Goal: Task Accomplishment & Management: Manage account settings

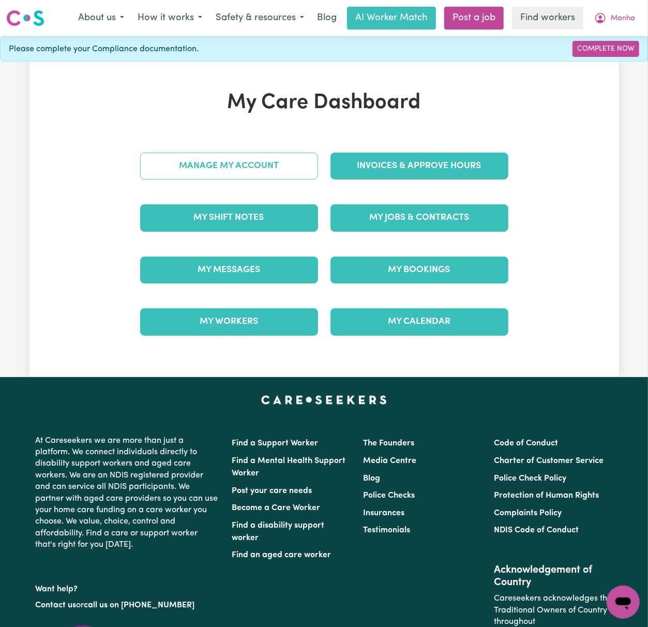
click at [290, 167] on link "Manage My Account" at bounding box center [229, 166] width 178 height 27
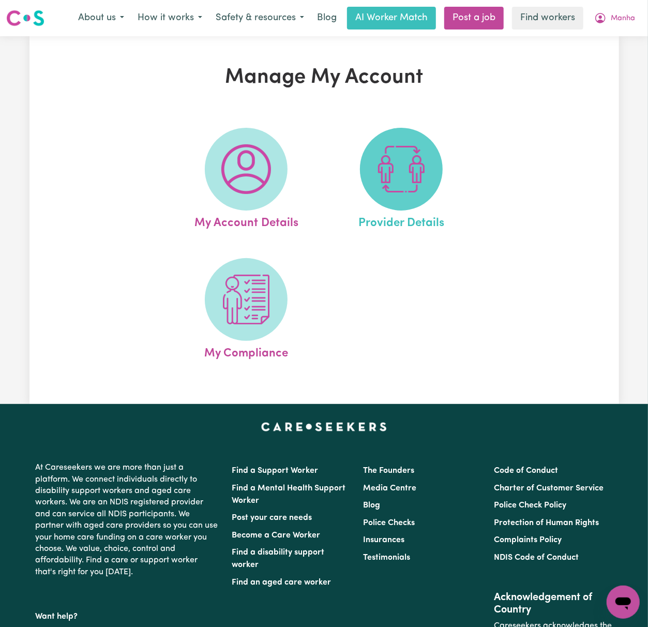
click at [387, 183] on img at bounding box center [402, 169] width 50 height 50
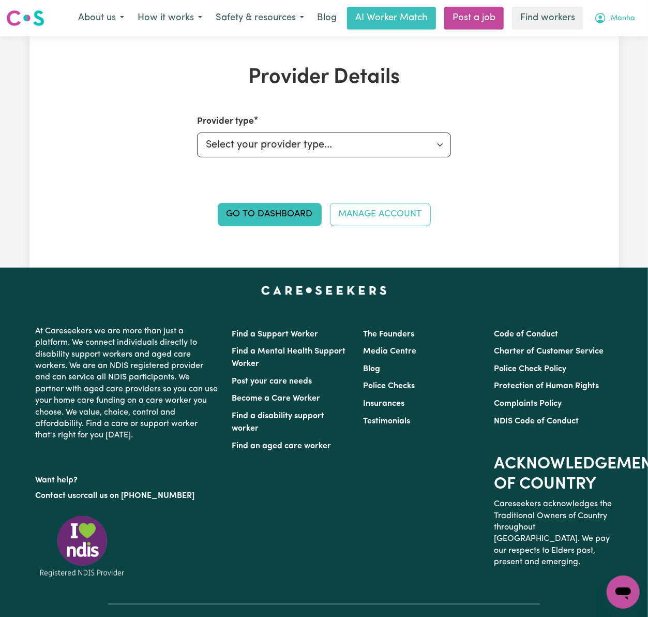
click at [613, 28] on button "Manha" at bounding box center [615, 18] width 54 height 22
click at [615, 47] on link "My Dashboard" at bounding box center [601, 41] width 82 height 20
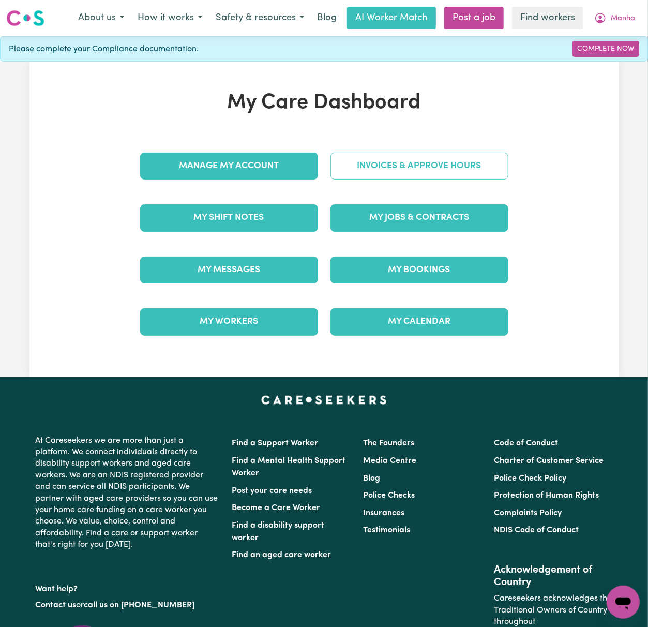
drag, startPoint x: 433, startPoint y: 147, endPoint x: 437, endPoint y: 153, distance: 6.5
click at [433, 149] on div "Invoices & Approve Hours" at bounding box center [419, 166] width 190 height 52
click at [437, 153] on link "Invoices & Approve Hours" at bounding box center [419, 166] width 178 height 27
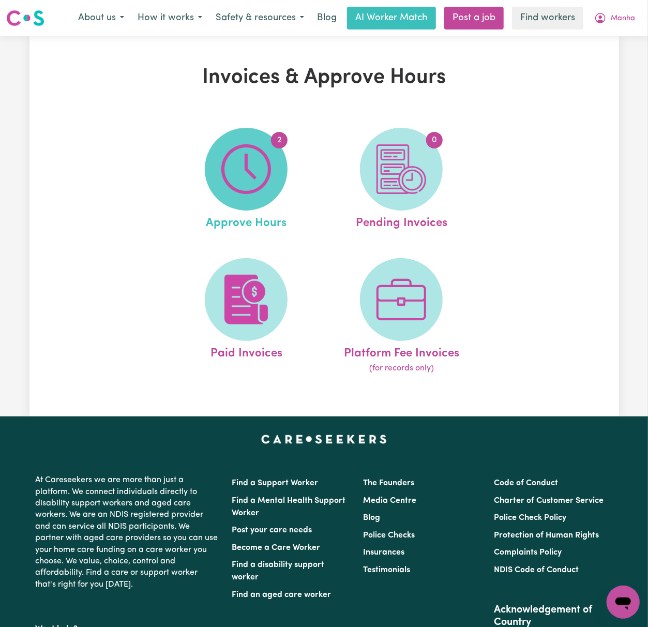
click at [277, 177] on span "2" at bounding box center [246, 169] width 83 height 83
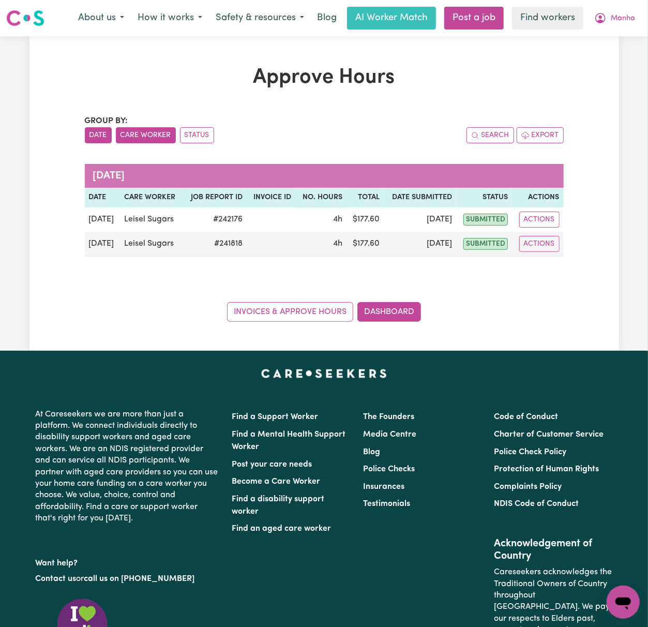
click at [152, 138] on button "Care Worker" at bounding box center [146, 135] width 60 height 16
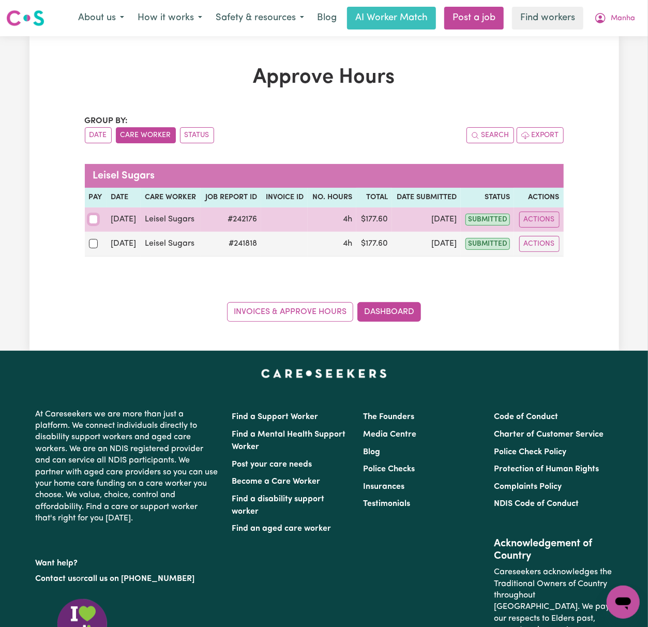
click at [94, 221] on input "checkbox" at bounding box center [93, 219] width 9 height 9
checkbox input "true"
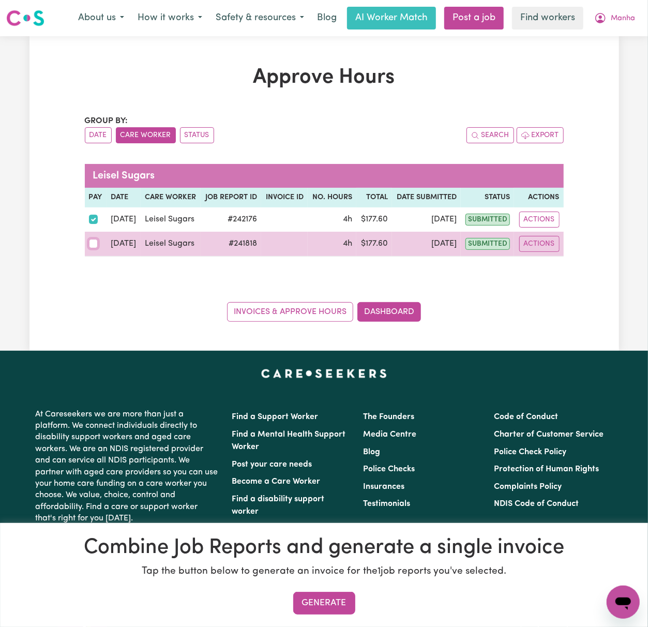
click at [91, 241] on input "checkbox" at bounding box center [93, 243] width 9 height 9
checkbox input "true"
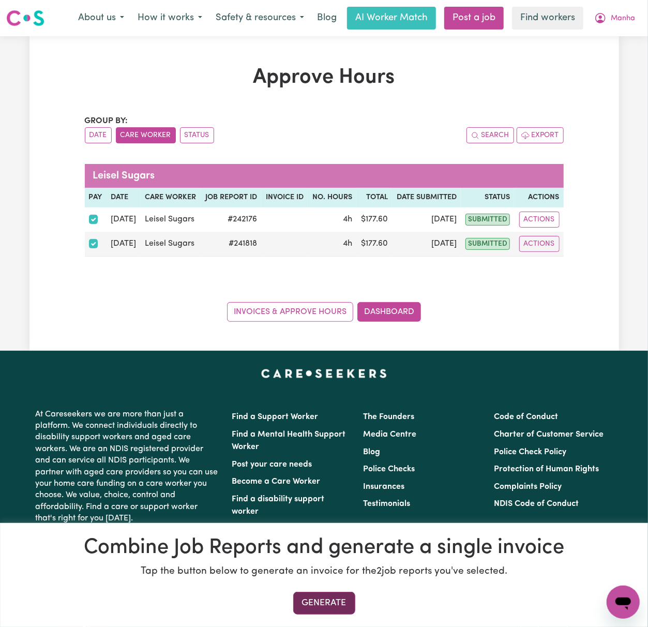
click at [340, 604] on button "Generate" at bounding box center [324, 603] width 62 height 23
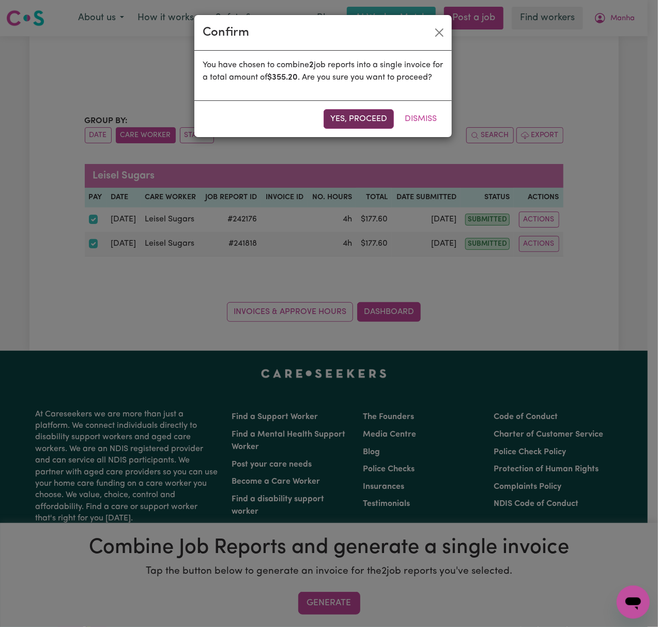
click at [379, 129] on button "Yes, proceed" at bounding box center [359, 119] width 70 height 20
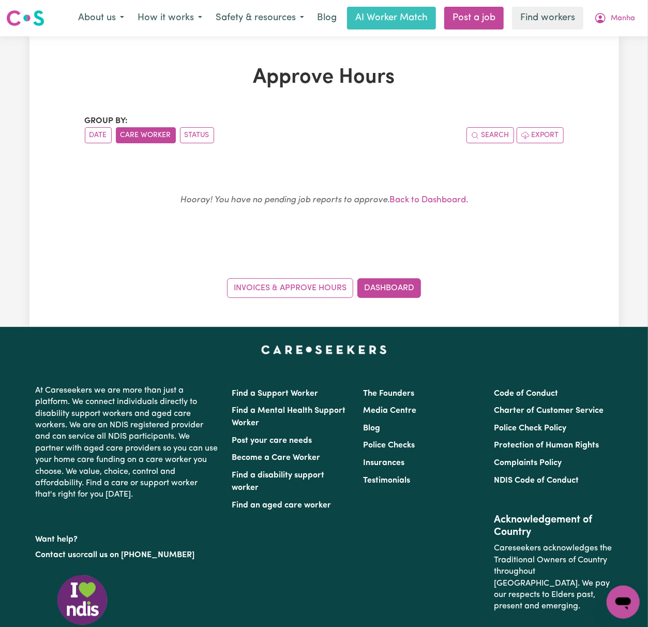
drag, startPoint x: 118, startPoint y: 224, endPoint x: 129, endPoint y: 228, distance: 11.6
click at [121, 224] on div "Hooray! You have no pending job reports to approve. Back to Dashboard ." at bounding box center [324, 204] width 454 height 73
click at [369, 290] on link "Dashboard" at bounding box center [389, 288] width 64 height 20
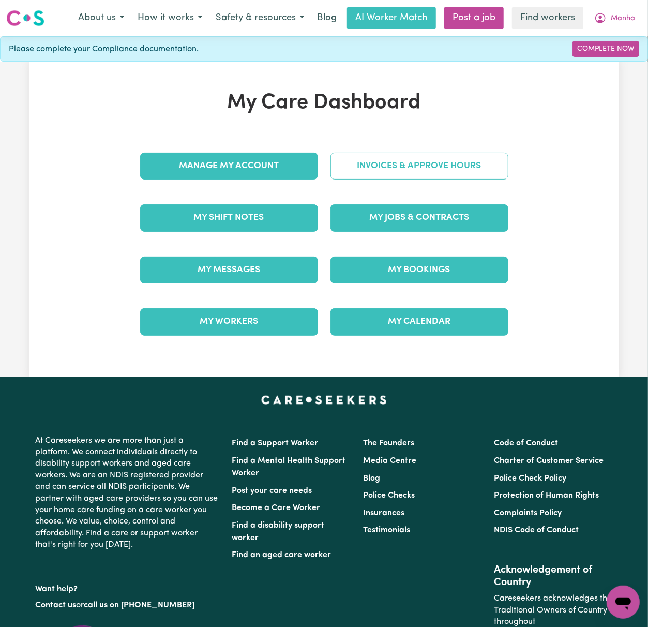
click at [410, 164] on link "Invoices & Approve Hours" at bounding box center [419, 166] width 178 height 27
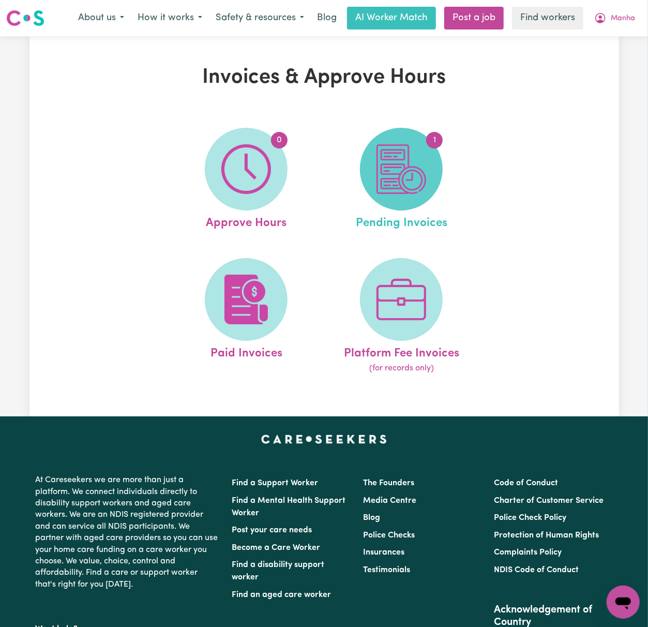
click at [431, 175] on span "1" at bounding box center [401, 169] width 83 height 83
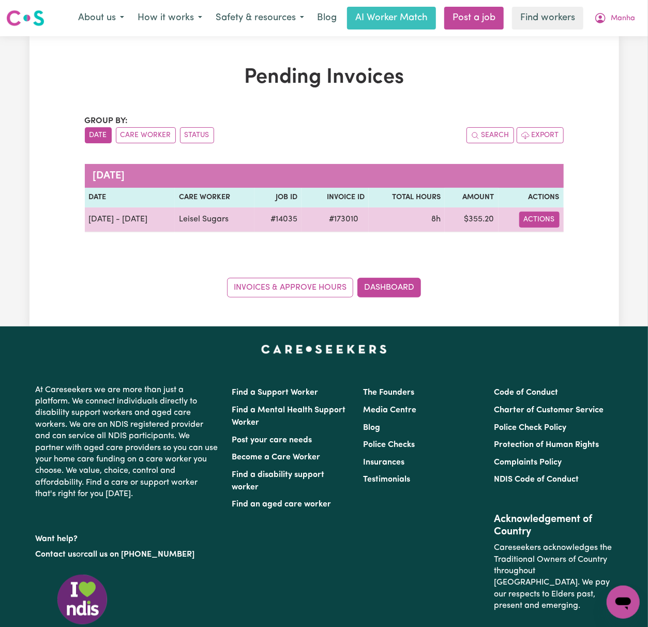
click at [547, 214] on button "Actions" at bounding box center [539, 220] width 40 height 16
click at [560, 247] on link "Download Invoice" at bounding box center [567, 243] width 95 height 21
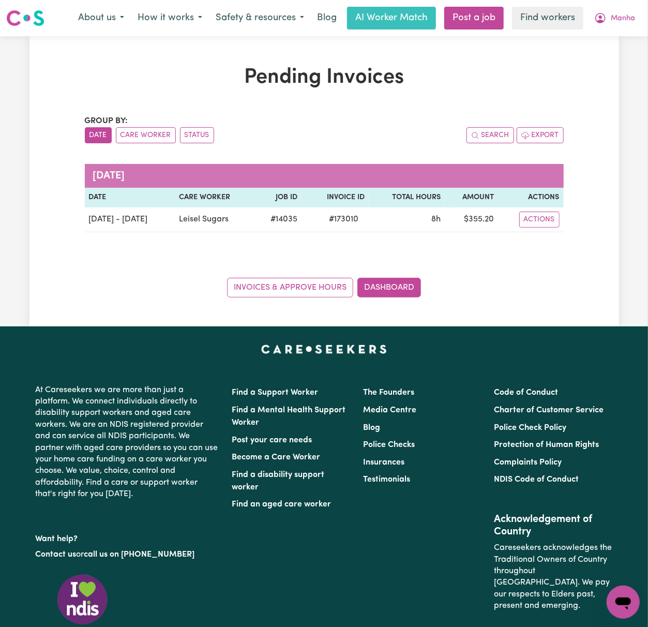
click at [264, 131] on ul "Date Care Worker Status" at bounding box center [204, 135] width 239 height 16
click at [628, 14] on span "Manha" at bounding box center [623, 18] width 24 height 11
click at [625, 39] on link "My Dashboard" at bounding box center [601, 41] width 82 height 20
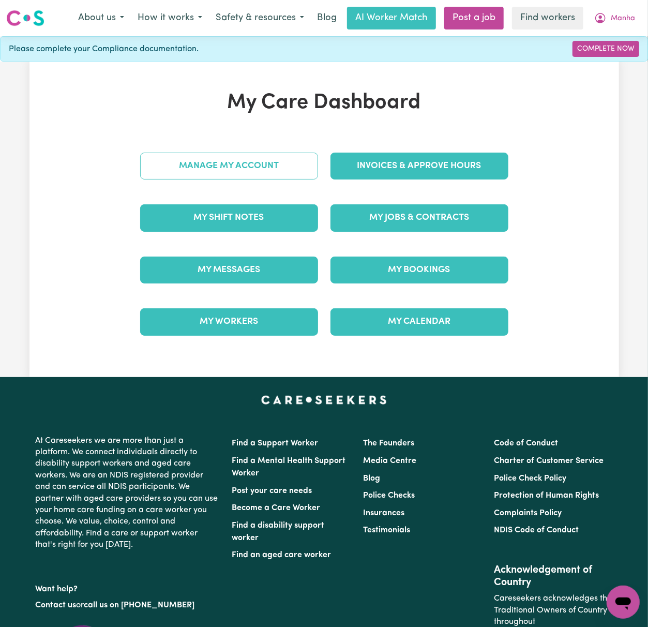
click at [305, 159] on link "Manage My Account" at bounding box center [229, 166] width 178 height 27
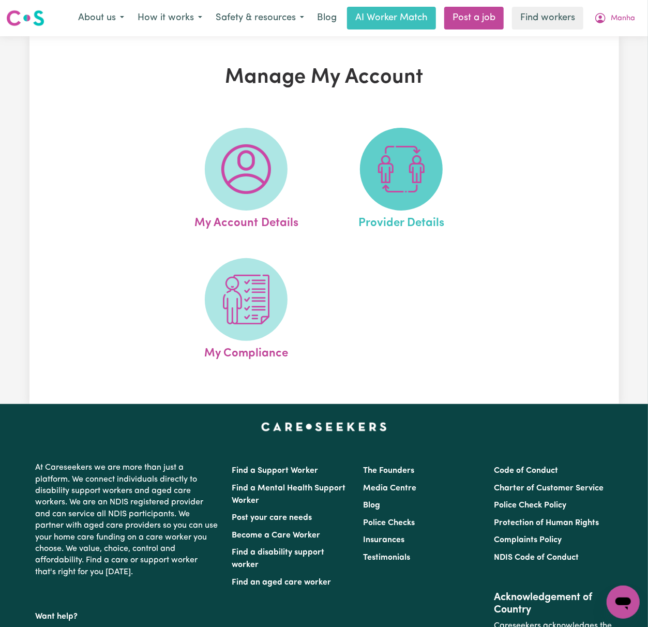
click at [383, 169] on img at bounding box center [402, 169] width 50 height 50
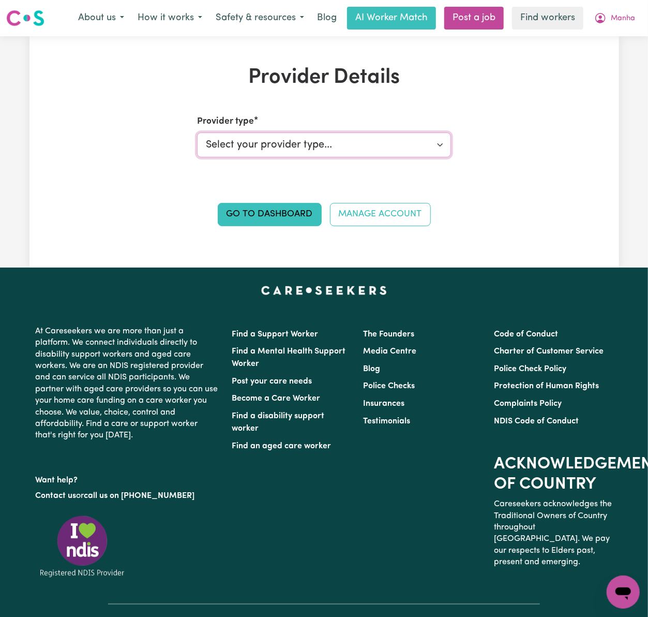
click at [428, 154] on select "Select your provider type... Privately Aged Care / Home Care Package NDIS Fundi…" at bounding box center [324, 144] width 254 height 25
click at [487, 143] on div "Provider type Select your provider type... Privately Aged Care / Home Care Pack…" at bounding box center [324, 177] width 381 height 124
drag, startPoint x: 611, startPoint y: 19, endPoint x: 619, endPoint y: 25, distance: 9.5
click at [613, 19] on span "Manha" at bounding box center [623, 18] width 24 height 11
click at [632, 46] on link "My Dashboard" at bounding box center [601, 41] width 82 height 20
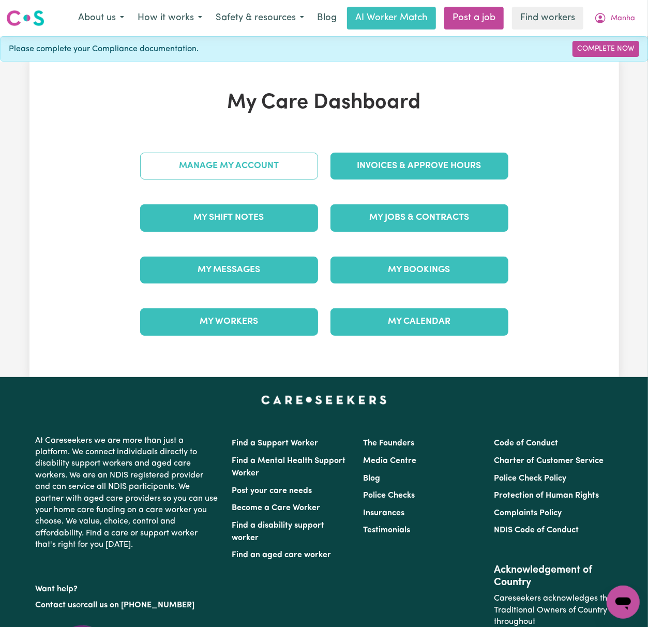
click at [278, 170] on link "Manage My Account" at bounding box center [229, 166] width 178 height 27
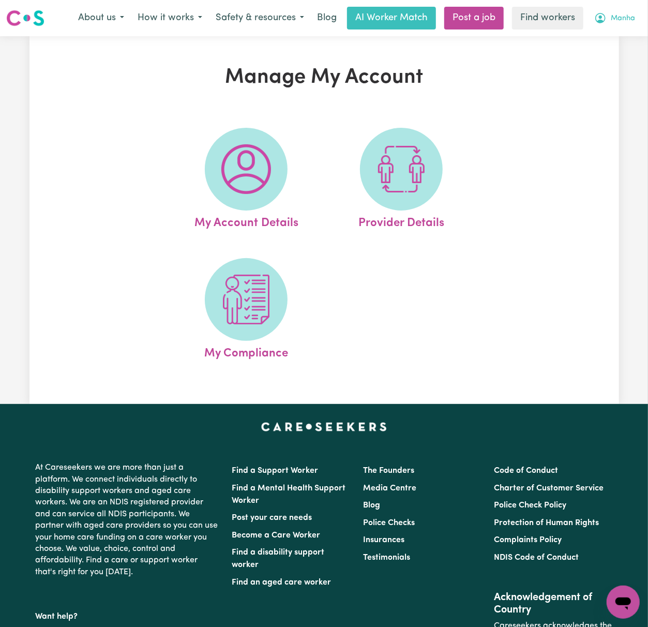
click at [634, 12] on button "Manha" at bounding box center [615, 18] width 54 height 22
click at [627, 40] on link "My Dashboard" at bounding box center [601, 41] width 82 height 20
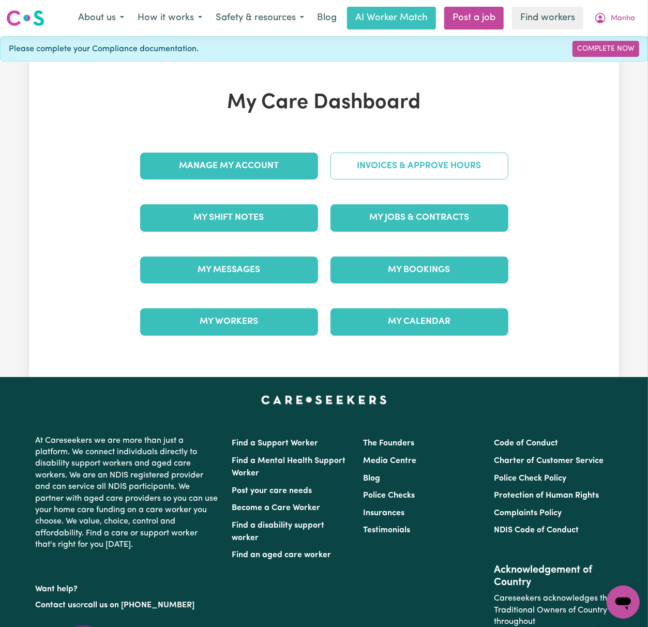
click at [475, 167] on link "Invoices & Approve Hours" at bounding box center [419, 166] width 178 height 27
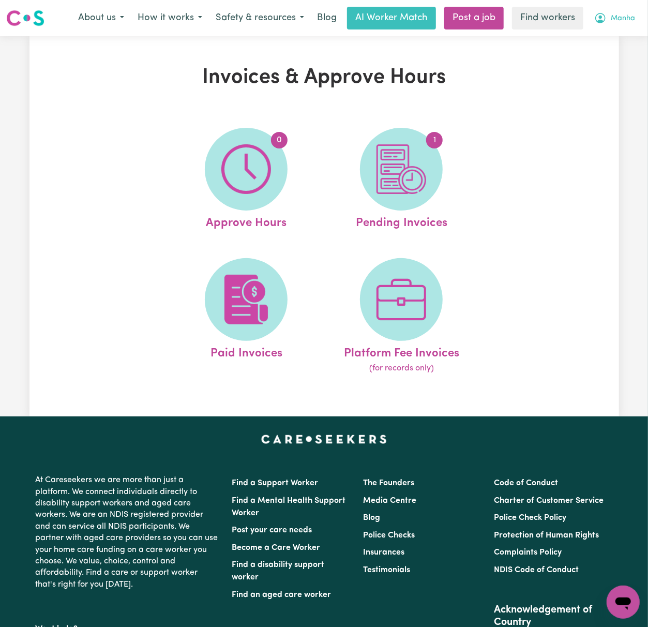
click at [617, 20] on span "Manha" at bounding box center [623, 18] width 24 height 11
click at [615, 47] on link "My Dashboard" at bounding box center [601, 41] width 82 height 20
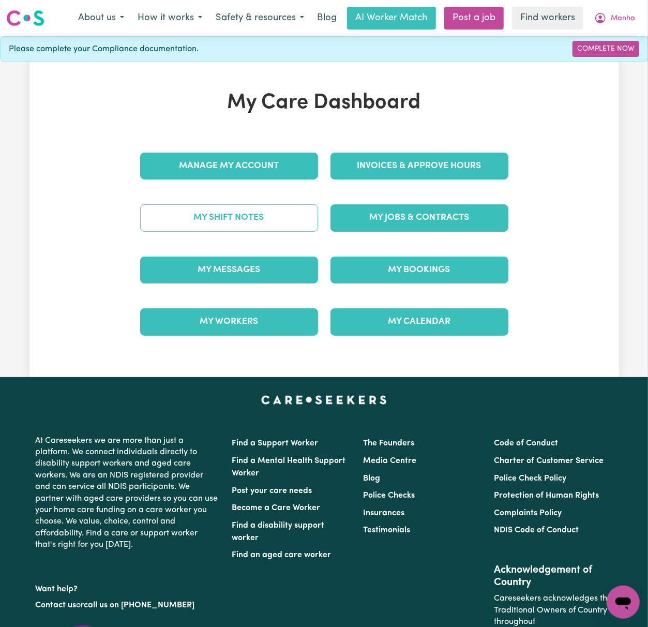
click at [283, 224] on link "My Shift Notes" at bounding box center [229, 217] width 178 height 27
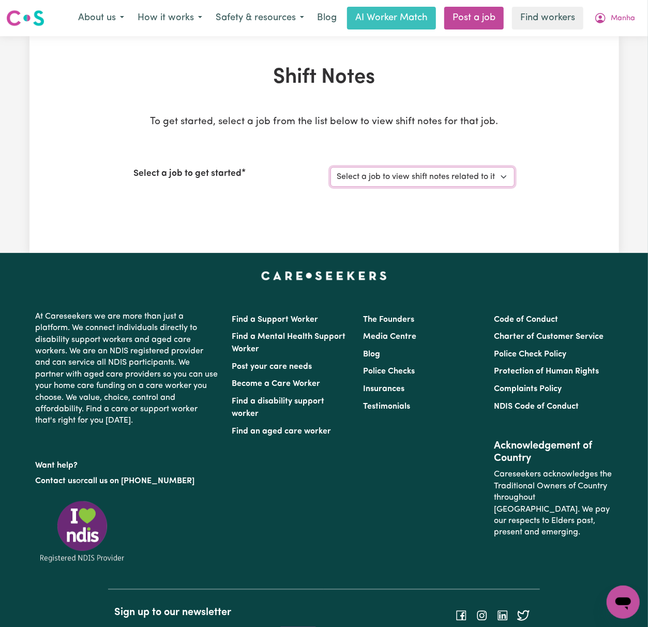
click at [359, 177] on select "Select a job to view shift notes related to it... [DEMOGRAPHIC_DATA] Support Wo…" at bounding box center [422, 177] width 184 height 20
select select "14035"
click at [330, 167] on select "Select a job to view shift notes related to it... [DEMOGRAPHIC_DATA] Support Wo…" at bounding box center [422, 177] width 184 height 20
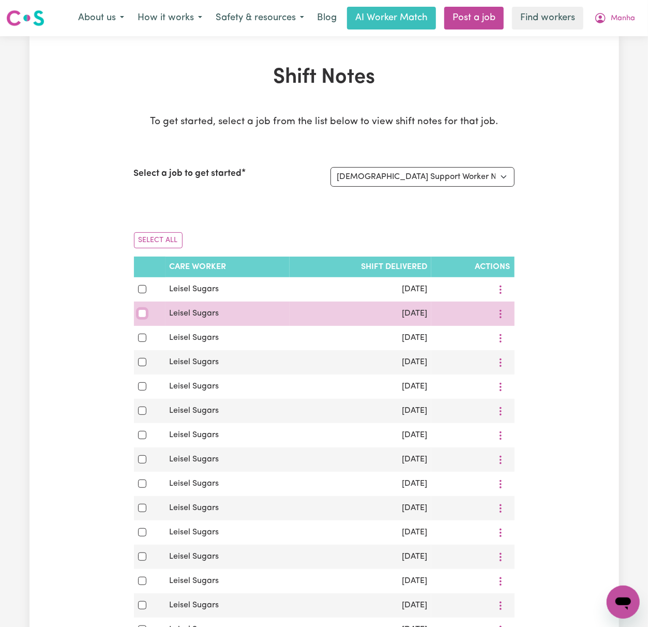
click at [141, 313] on input "checkbox" at bounding box center [142, 313] width 8 height 8
checkbox input "true"
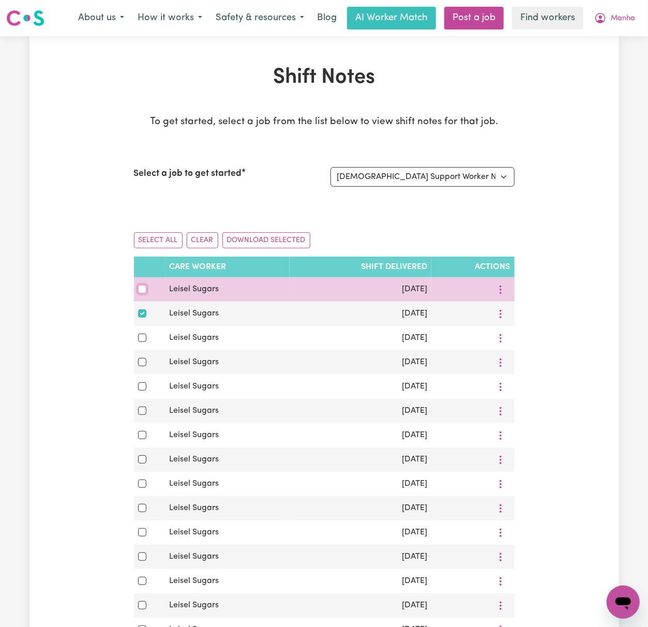
click at [145, 293] on input "checkbox" at bounding box center [142, 289] width 8 height 8
checkbox input "true"
drag, startPoint x: 440, startPoint y: 309, endPoint x: 381, endPoint y: 290, distance: 62.0
click at [381, 290] on tbody "Leisel Sugars [DATE] Leisel Sugars [DATE] Leisel Sugars [DATE] Leisel Sugars [D…" at bounding box center [324, 581] width 381 height 608
copy tbody "[DATE] Leisel Sugars [DATE]"
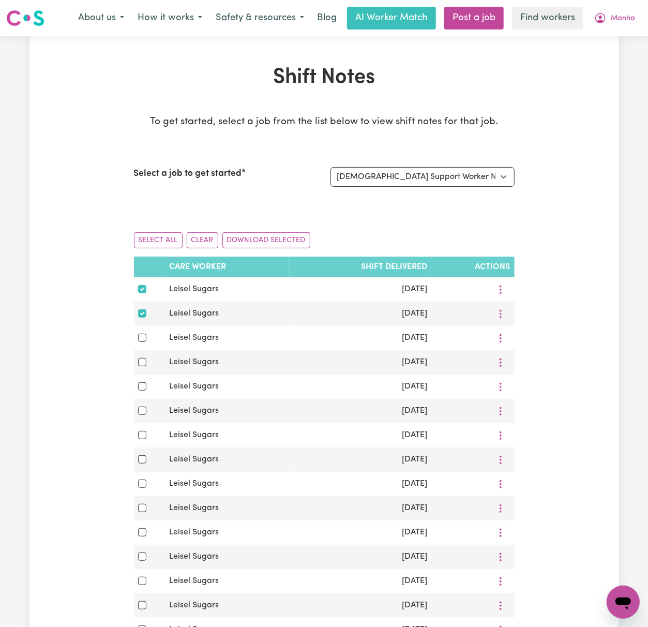
click at [596, 162] on div "Shift Notes To get started, select a job from the list below to view shift note…" at bounding box center [324, 503] width 590 height 877
click at [253, 240] on button "Download Selected" at bounding box center [266, 240] width 88 height 16
click at [611, 18] on span "Manha" at bounding box center [623, 18] width 24 height 11
click at [612, 46] on link "My Dashboard" at bounding box center [601, 41] width 82 height 20
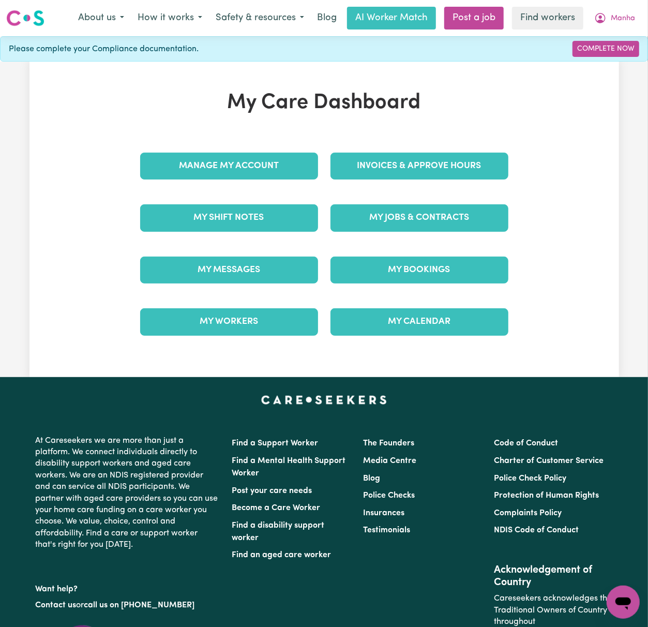
click at [102, 106] on div "My Care Dashboard Manage My Account Invoices & Approve Hours My Shift Notes My …" at bounding box center [324, 220] width 590 height 258
click at [613, 19] on span "Manha" at bounding box center [623, 18] width 24 height 11
click at [613, 61] on link "Logout" at bounding box center [601, 60] width 82 height 20
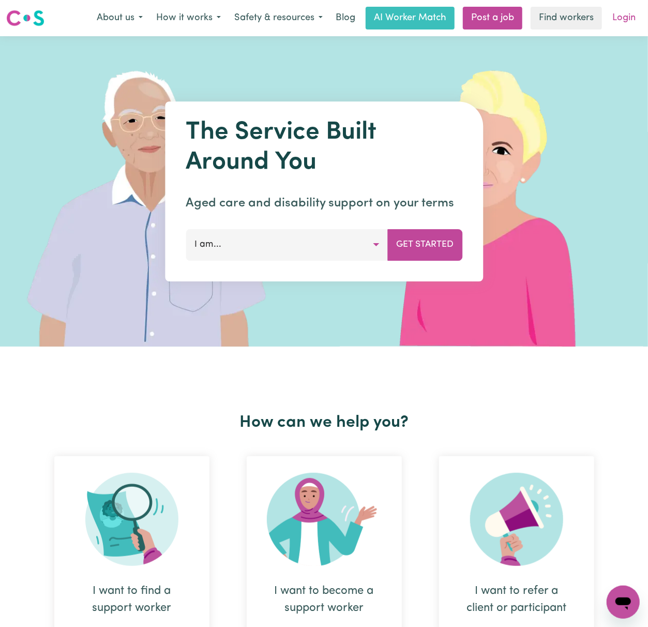
click at [634, 14] on link "Login" at bounding box center [624, 18] width 36 height 23
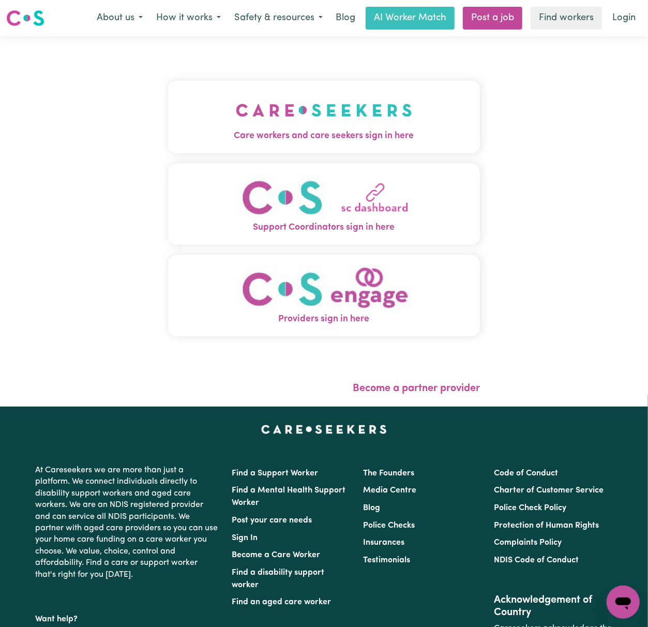
click at [325, 92] on img "Care workers and care seekers sign in here" at bounding box center [324, 110] width 176 height 38
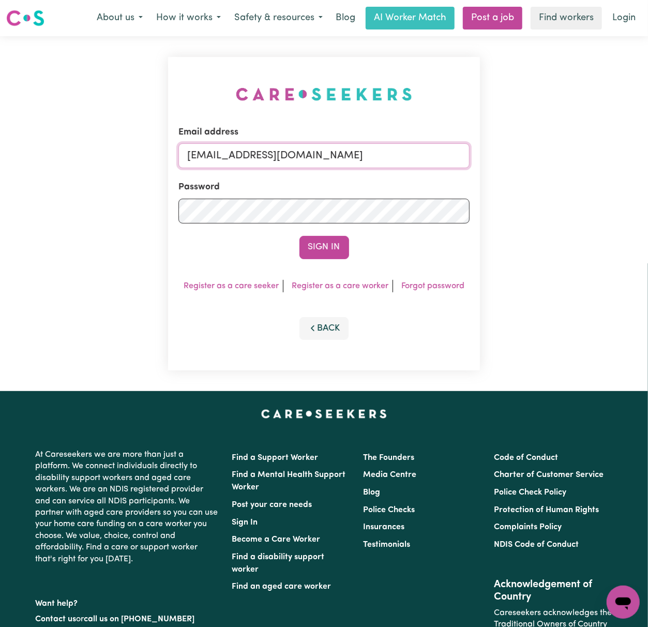
drag, startPoint x: 241, startPoint y: 152, endPoint x: 638, endPoint y: 154, distance: 396.7
click at [638, 154] on div "Email address [EMAIL_ADDRESS][DOMAIN_NAME] Password Sign In Register as a care …" at bounding box center [324, 213] width 648 height 355
paste input "ArhamCarewings"
type input "[EMAIL_ADDRESS][DOMAIN_NAME]"
click at [299, 236] on button "Sign In" at bounding box center [324, 247] width 50 height 23
